Goal: Task Accomplishment & Management: Complete application form

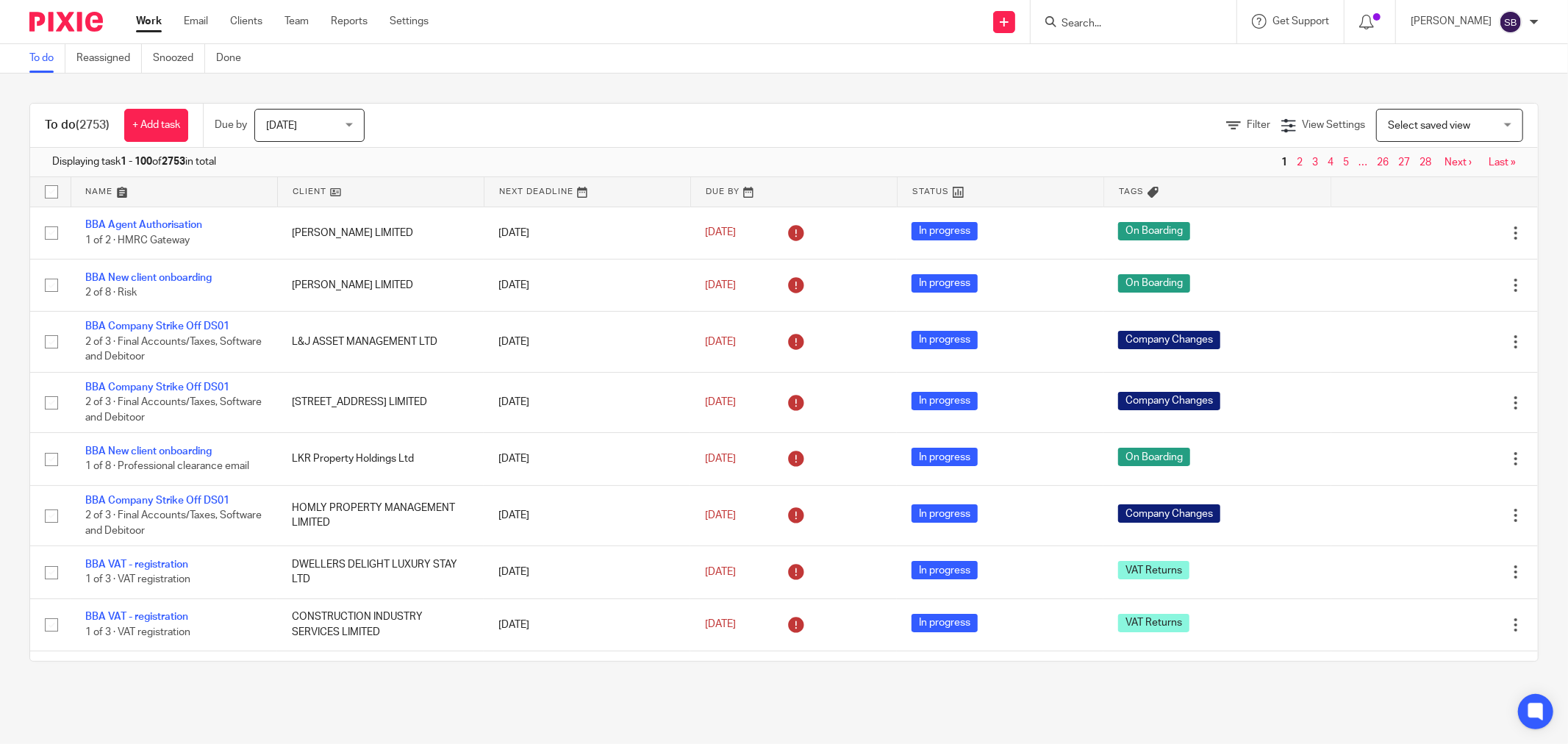
click at [1160, 23] on input "Search" at bounding box center [1126, 23] width 133 height 13
type input "luck"
click button "submit" at bounding box center [0, 0] width 0 height 0
click at [1114, 20] on input "luck" at bounding box center [1126, 23] width 133 height 13
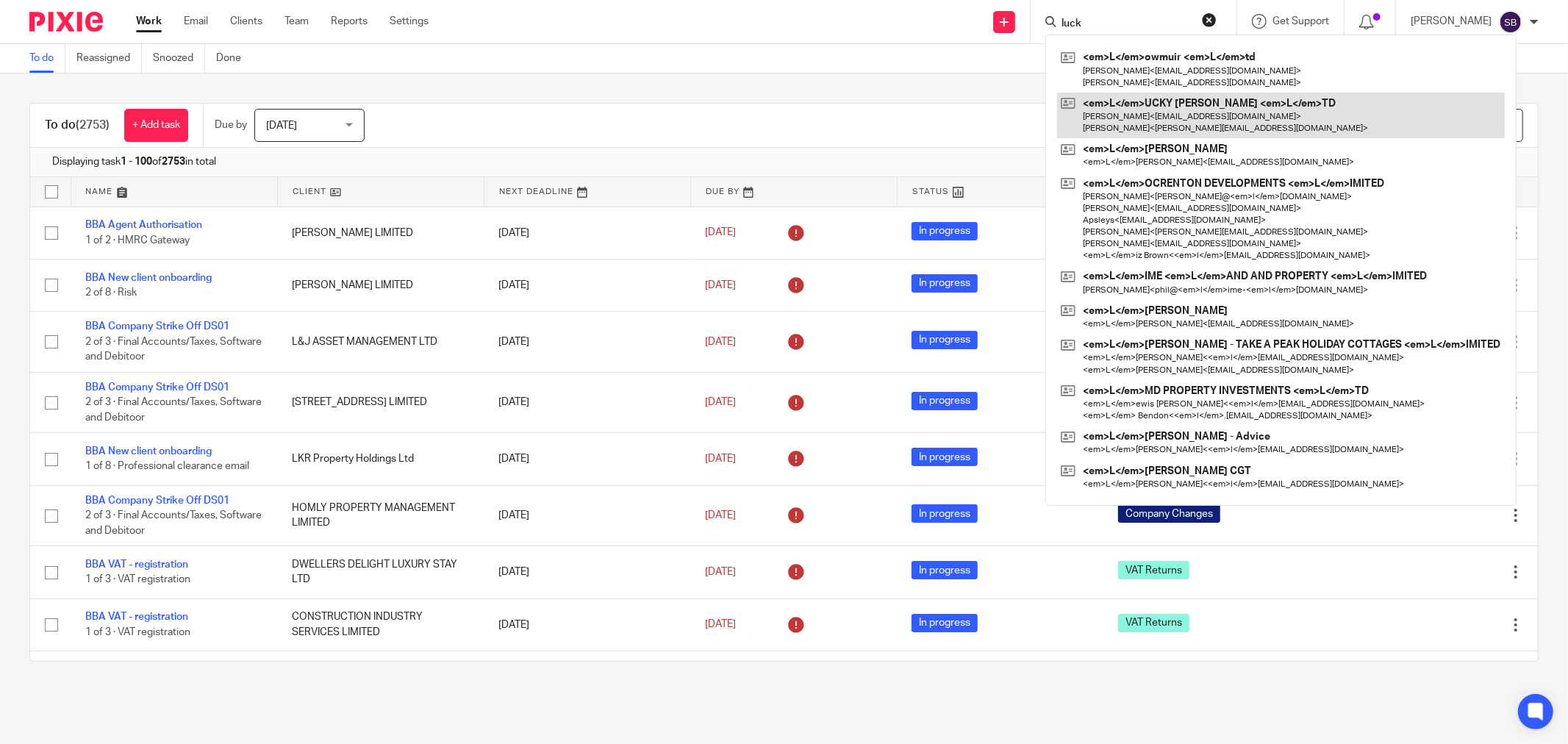
click at [1166, 129] on link at bounding box center [1281, 115] width 448 height 45
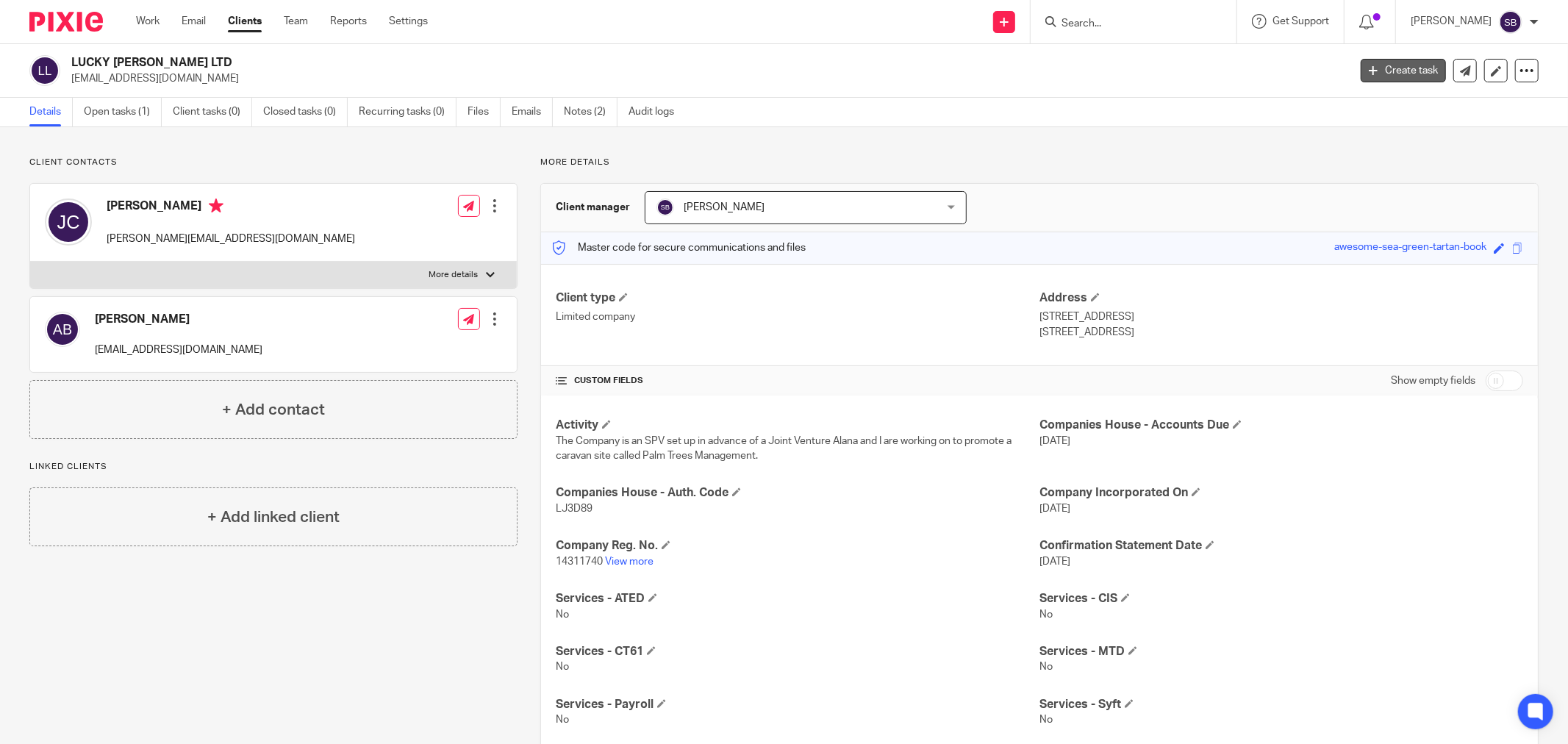
click at [1401, 67] on link "Create task" at bounding box center [1404, 70] width 86 height 23
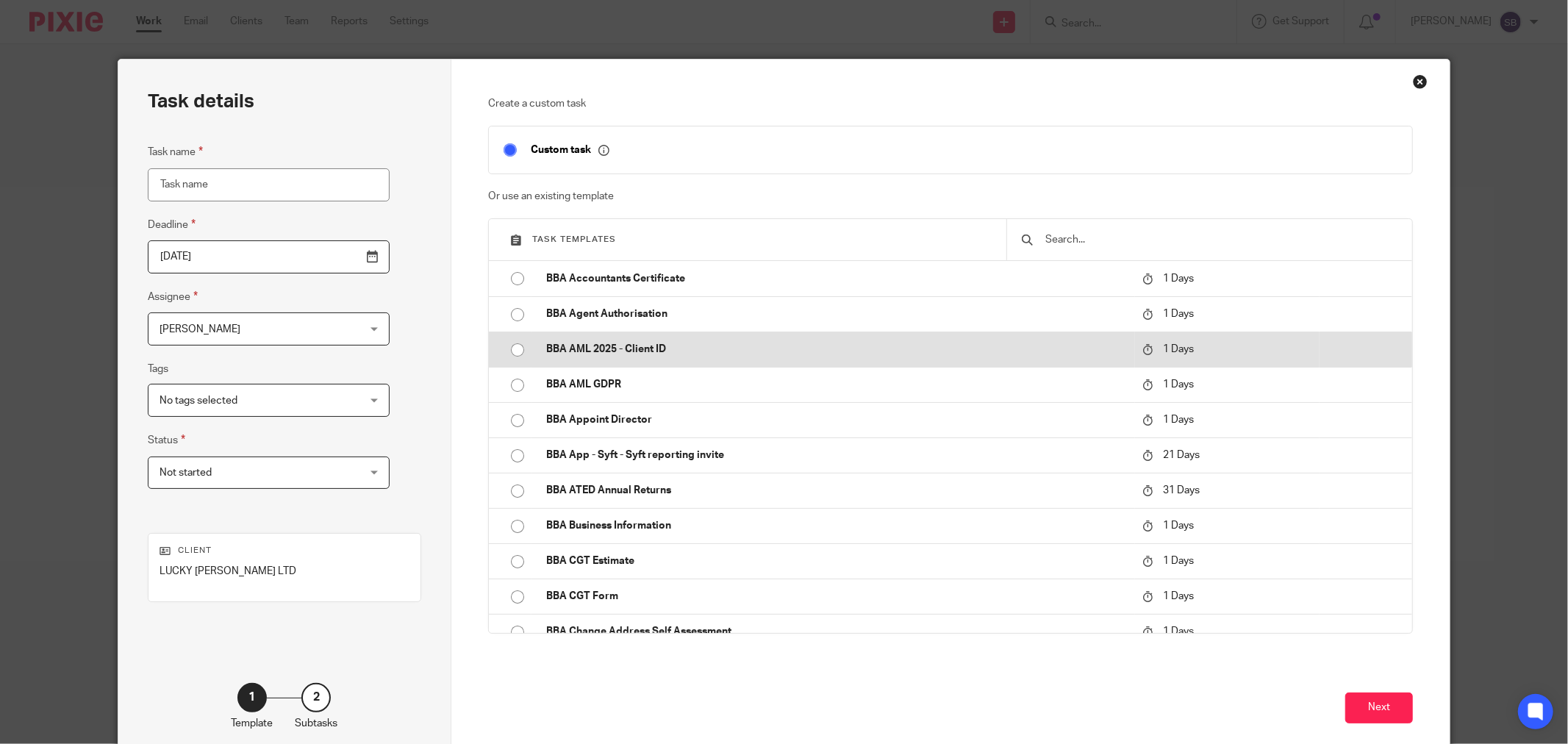
click at [639, 355] on p "BBA AML 2025 - Client ID" at bounding box center [837, 349] width 582 height 14
type input "2025-08-17"
type input "BBA AML 2025 - Client ID"
checkbox input "false"
radio input "true"
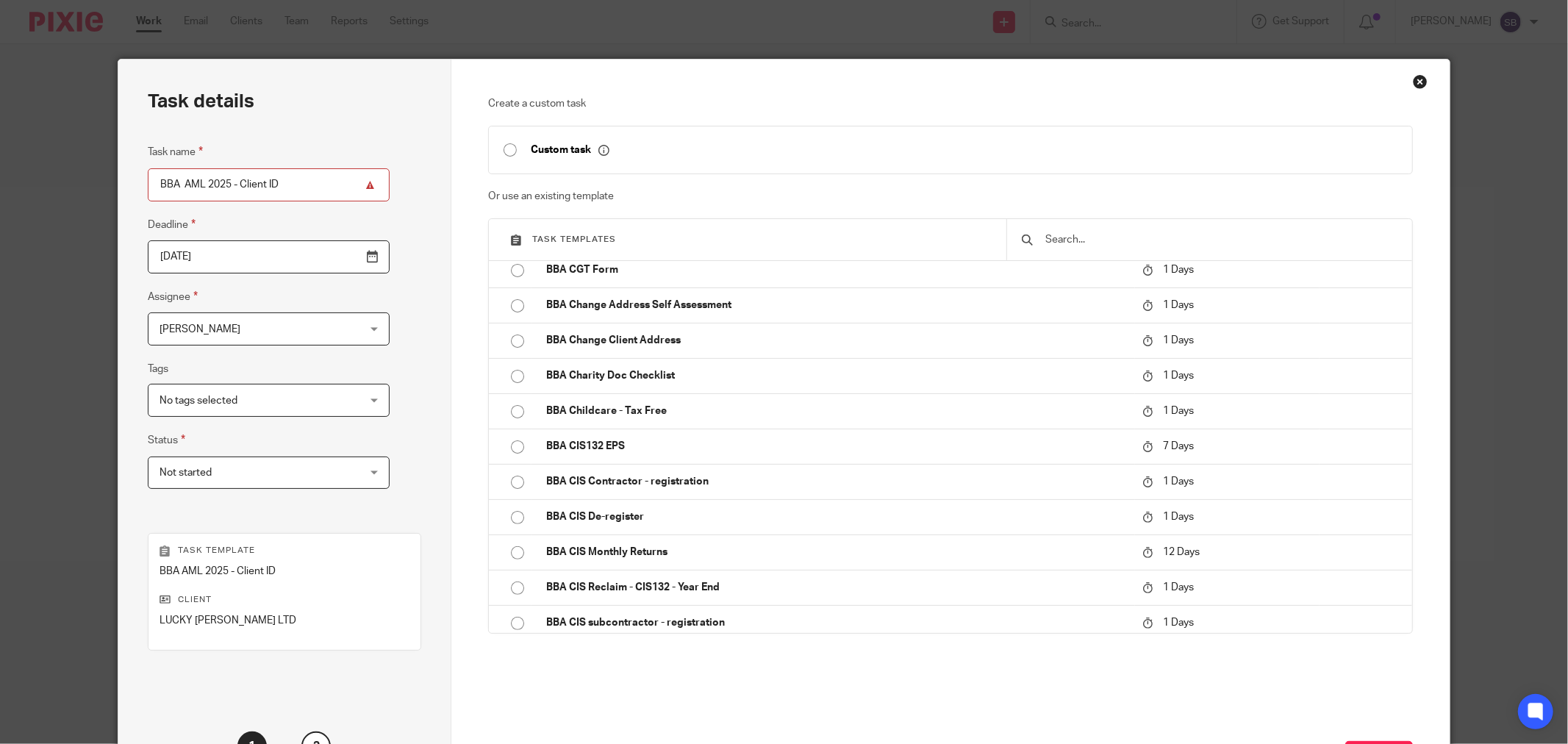
scroll to position [125, 0]
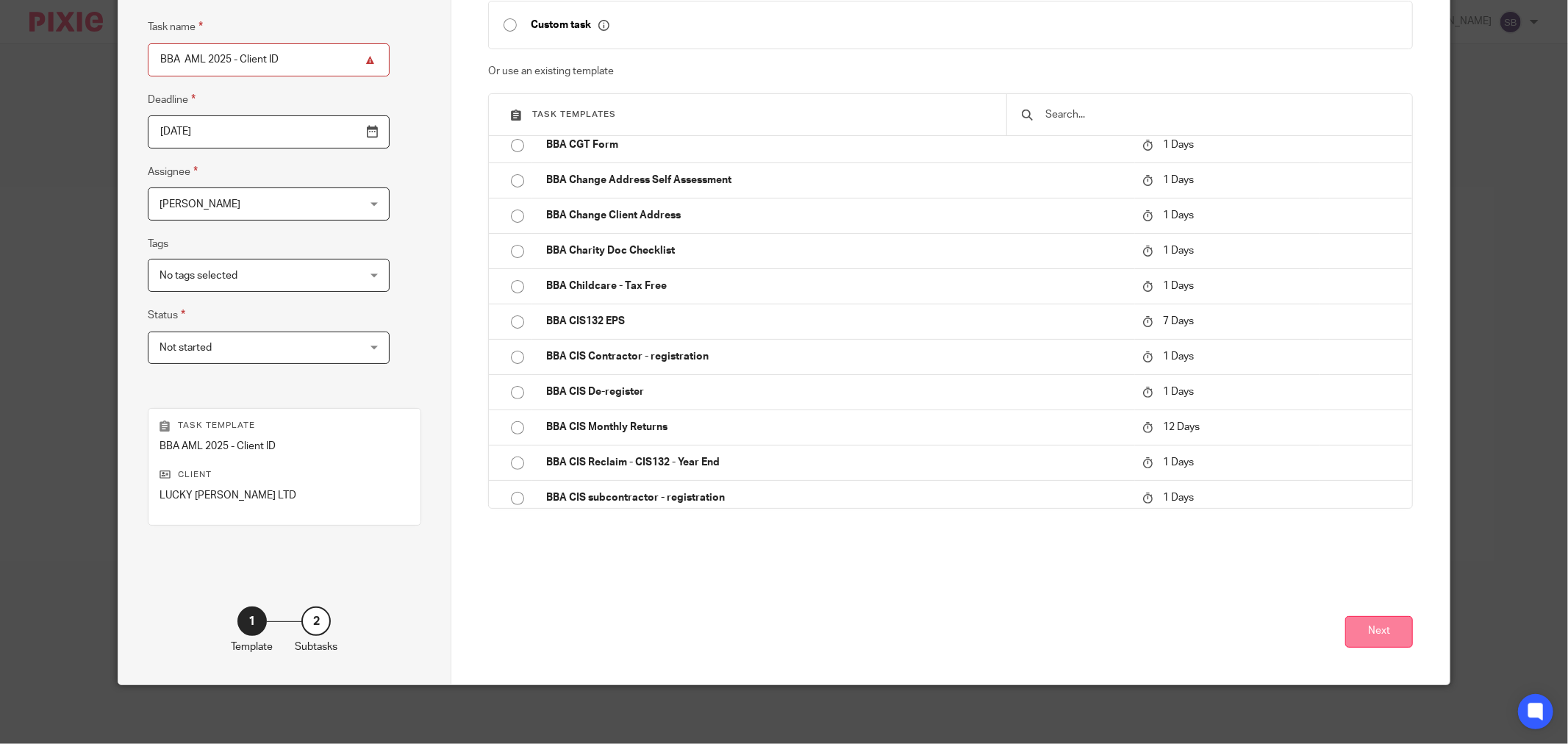
click at [1376, 638] on button "Next" at bounding box center [1379, 632] width 67 height 32
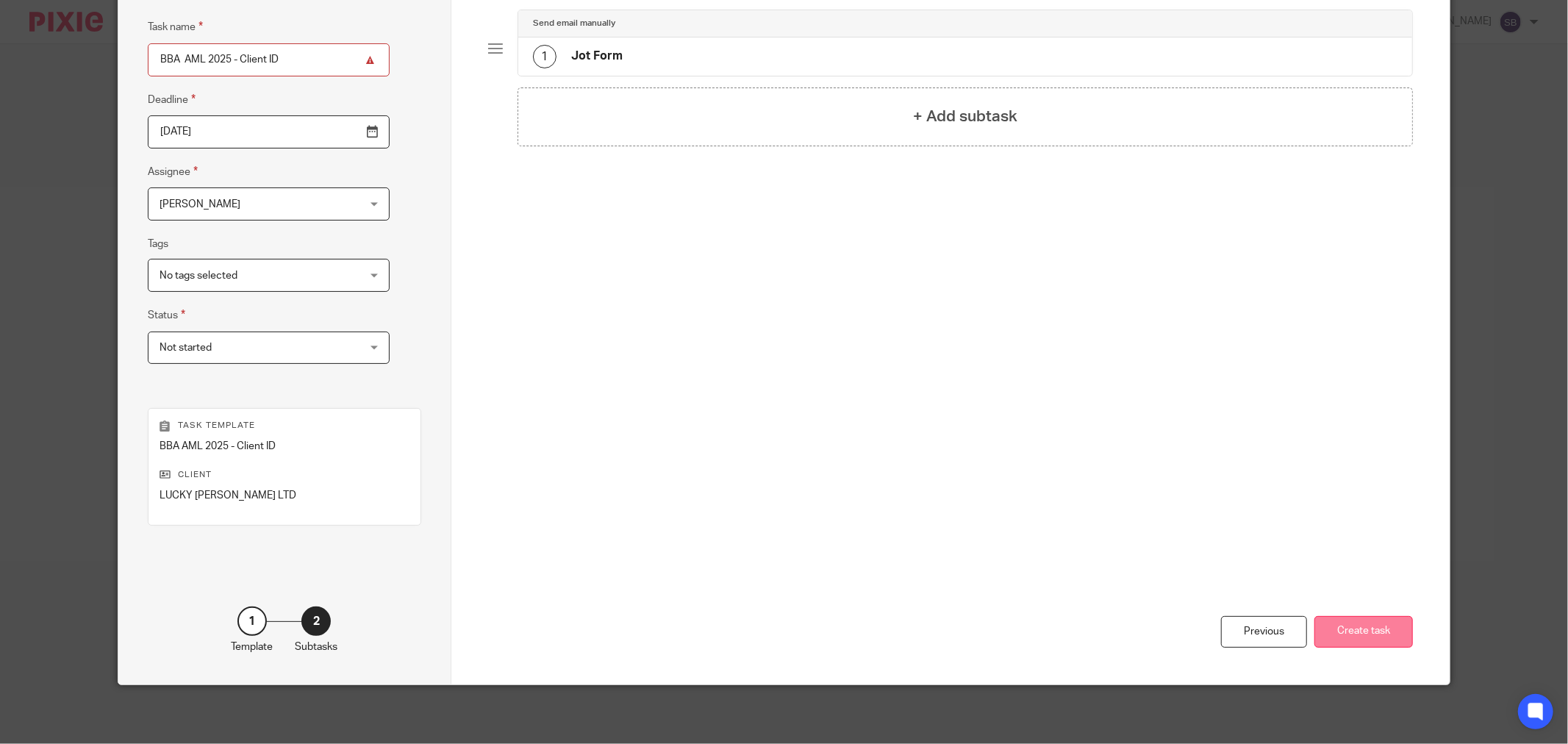
click at [1366, 629] on button "Create task" at bounding box center [1363, 632] width 98 height 32
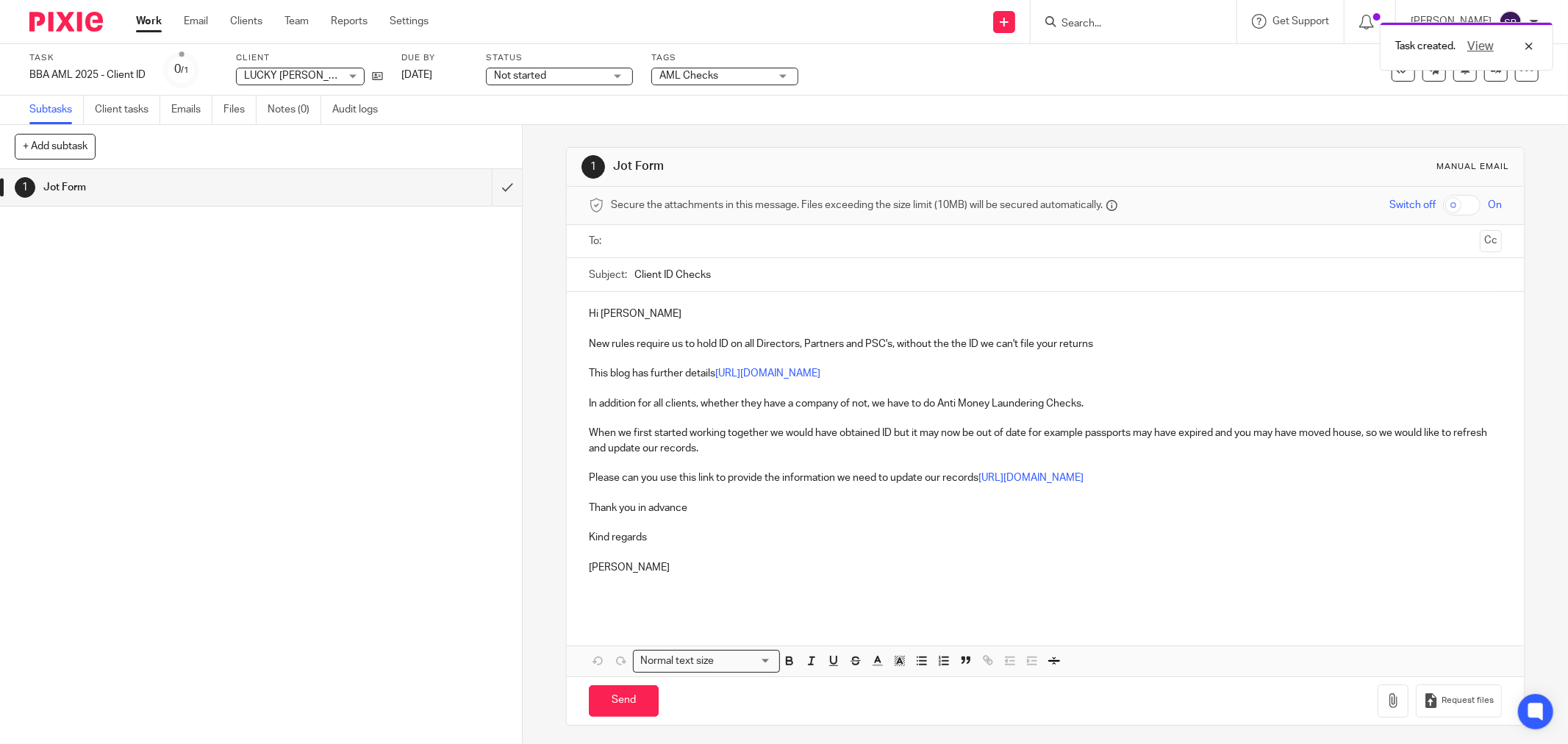
click at [673, 238] on input "text" at bounding box center [1045, 242] width 857 height 17
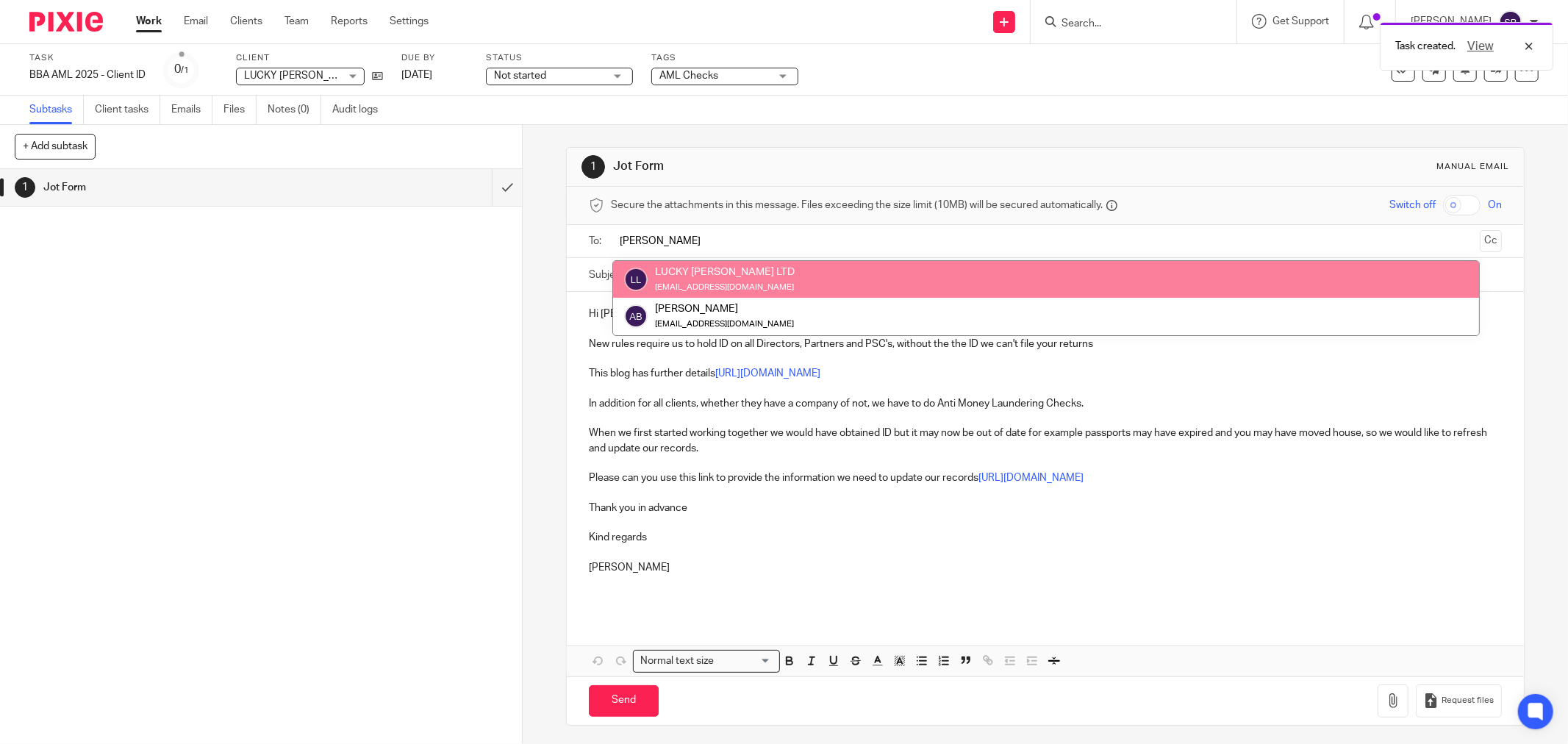
type input "alan"
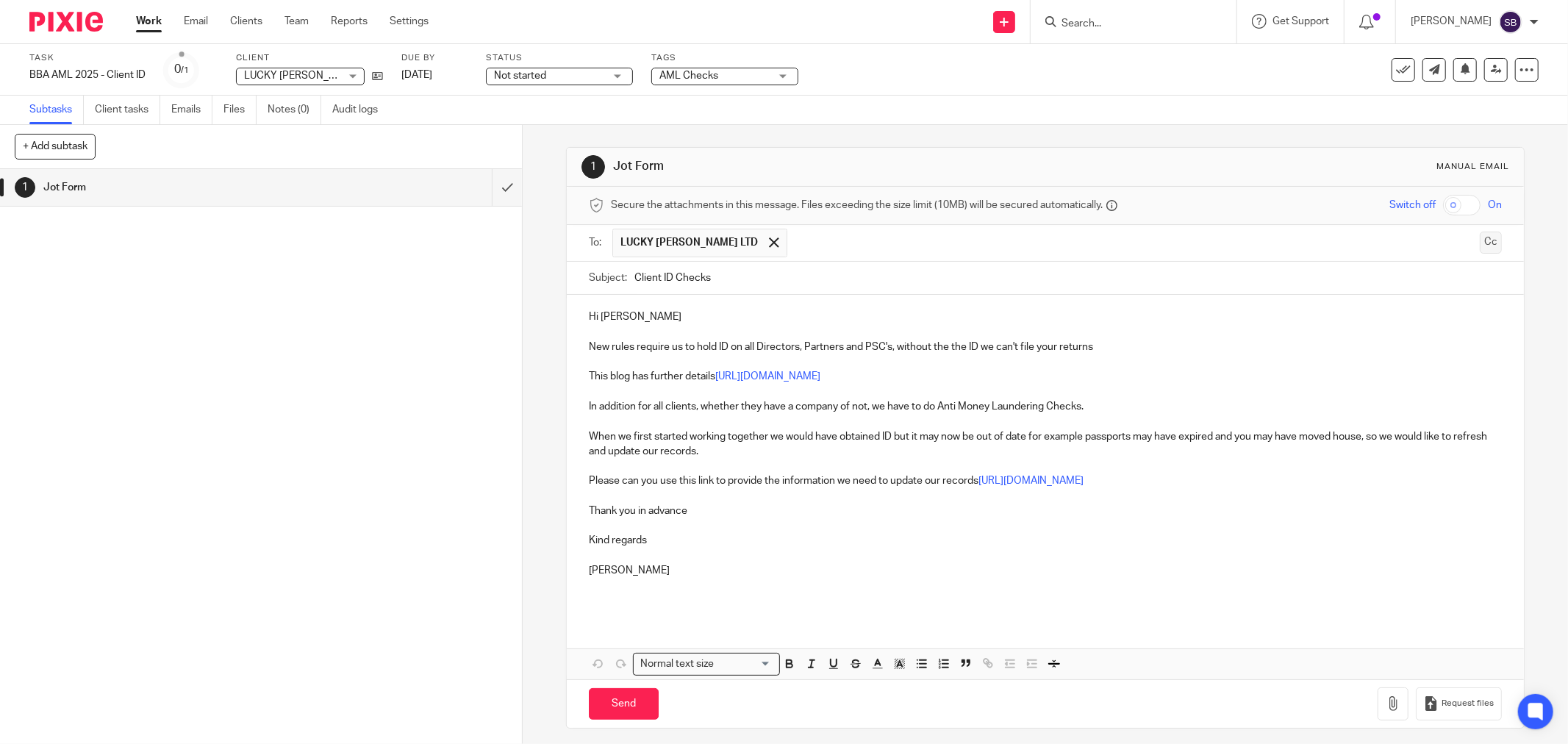
click at [1480, 242] on button "Cc" at bounding box center [1491, 242] width 22 height 22
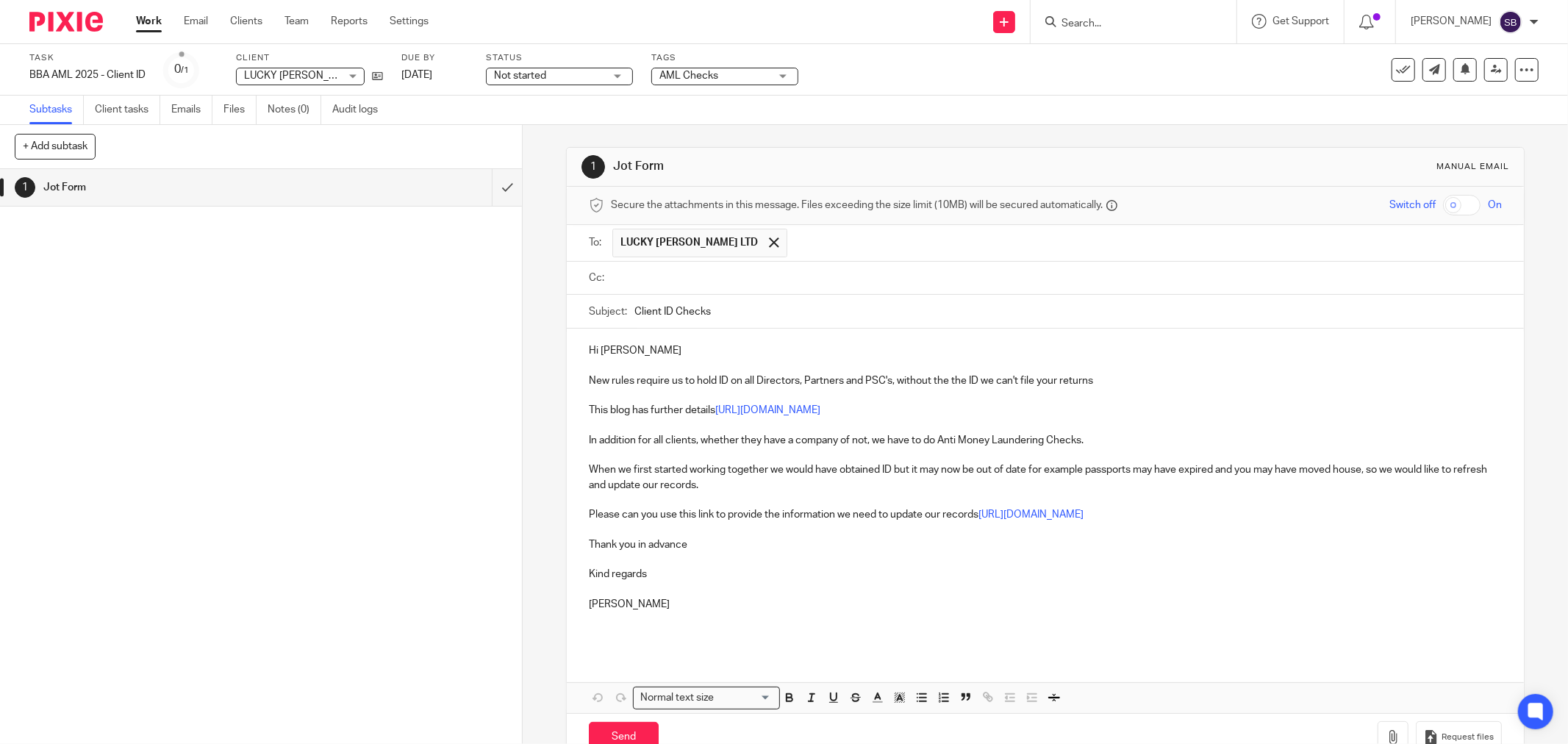
click at [657, 283] on input "text" at bounding box center [1055, 278] width 879 height 17
click at [844, 287] on input "text" at bounding box center [1117, 280] width 757 height 29
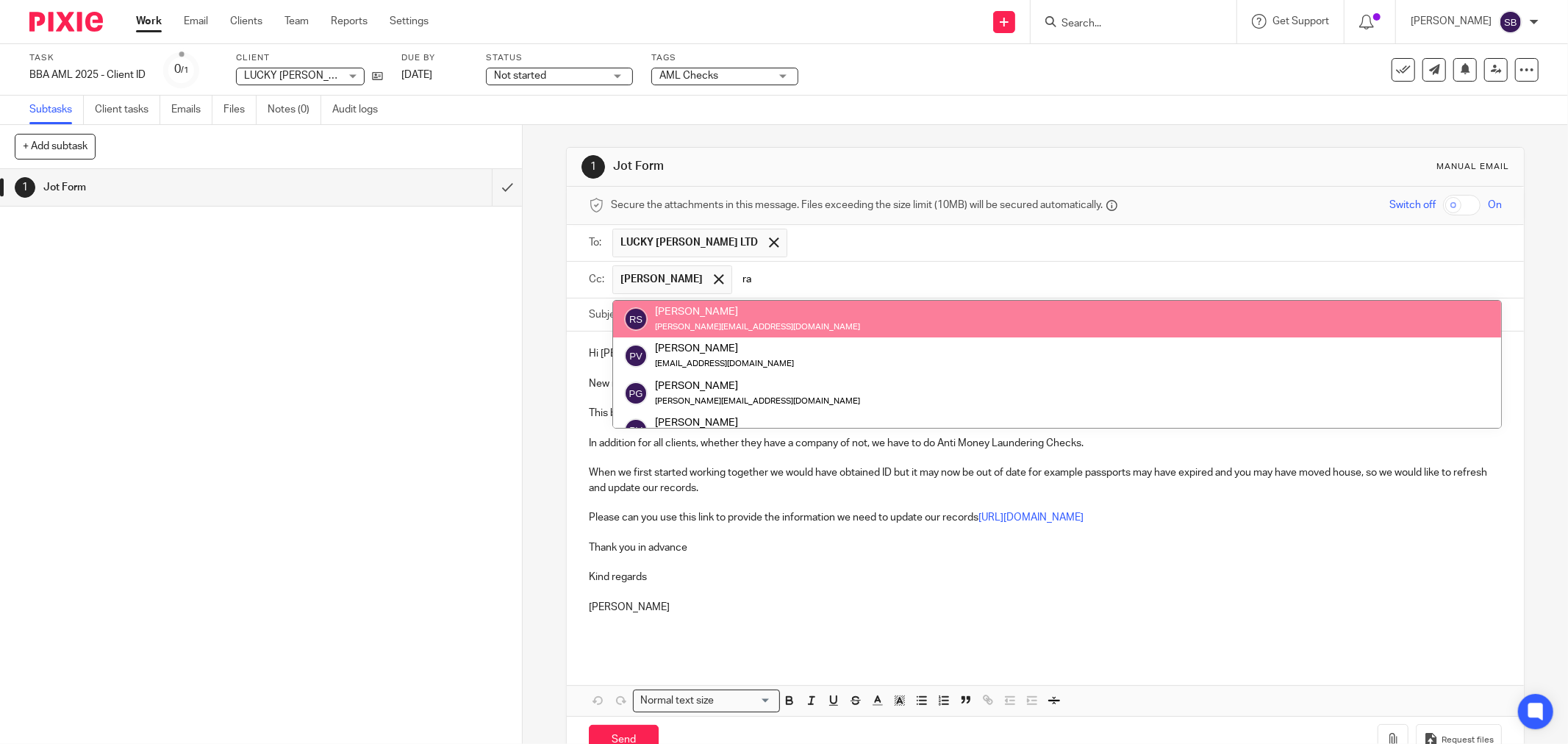
type input "ra"
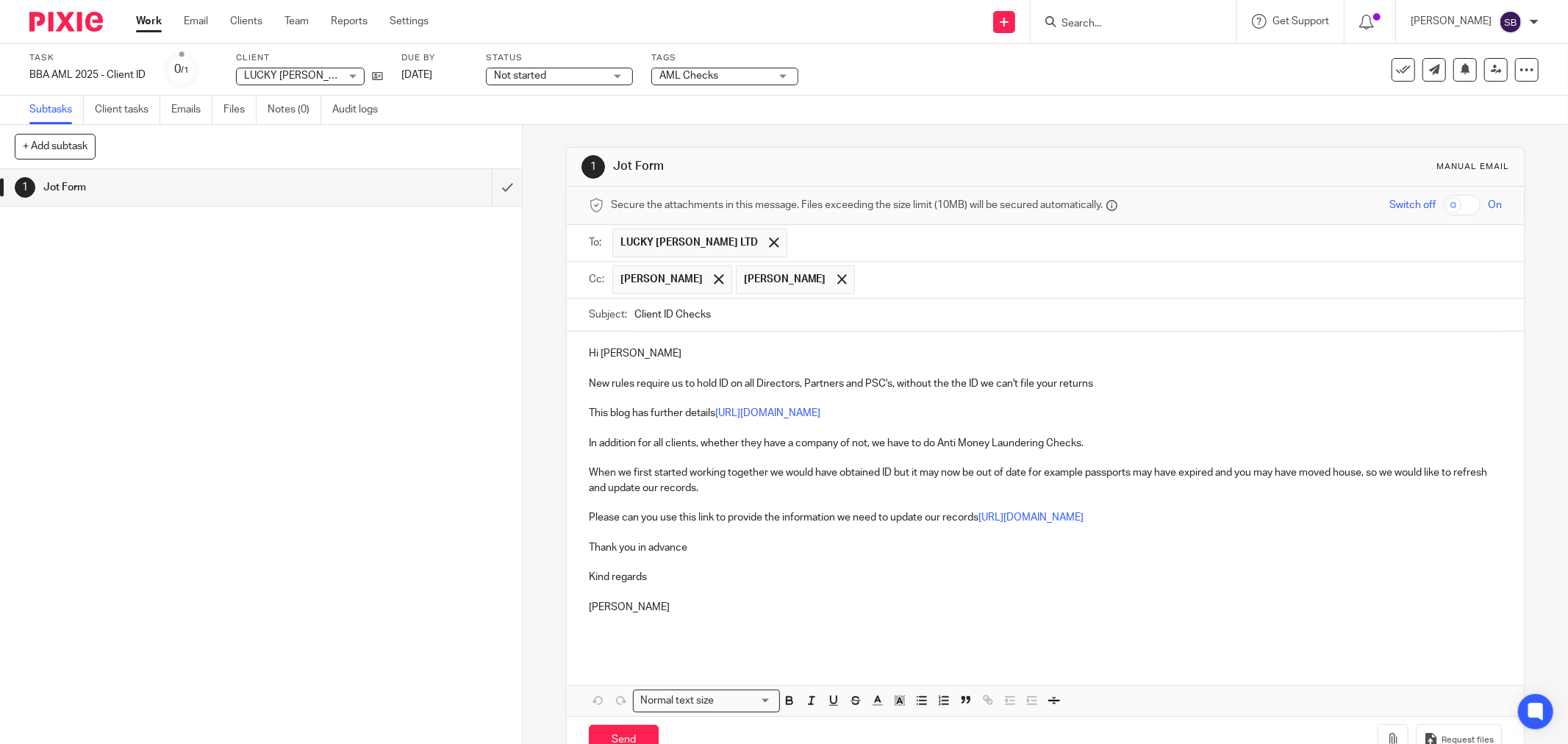
click at [792, 318] on input "Client ID Checks" at bounding box center [1068, 315] width 867 height 33
click at [710, 316] on input "Client ID Checks alan Baker - Lucky Penny" at bounding box center [1068, 315] width 867 height 33
type input "Client ID Checks Alan Baker - Lucky Penny"
